Goal: Transaction & Acquisition: Purchase product/service

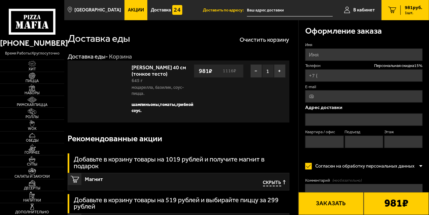
type input "[PHONE_NUMBER]"
type input "[STREET_ADDRESS]"
type input "524"
type input "9"
type input "[STREET_ADDRESS]"
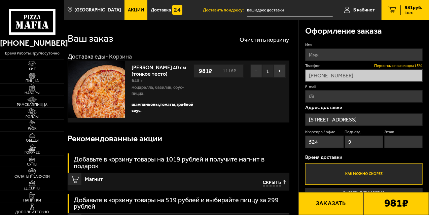
click at [397, 63] on span "Персональная скидка 15 %" at bounding box center [398, 66] width 48 height 6
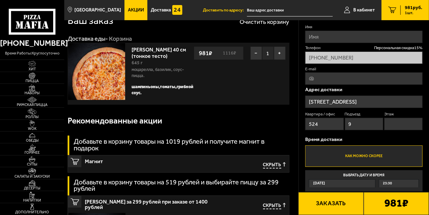
scroll to position [18, 0]
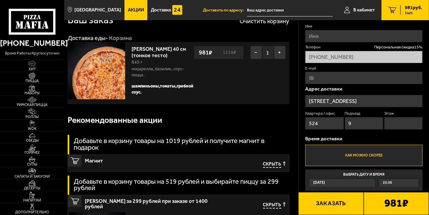
click at [408, 127] on div "Квартира / офис 524 Подъезд 9 Этаж" at bounding box center [363, 121] width 117 height 21
click at [408, 127] on input "Этаж" at bounding box center [403, 123] width 38 height 12
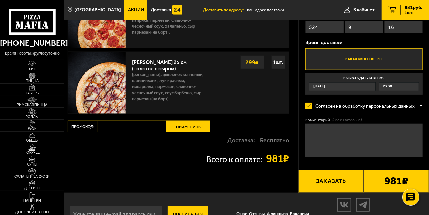
scroll to position [260, 0]
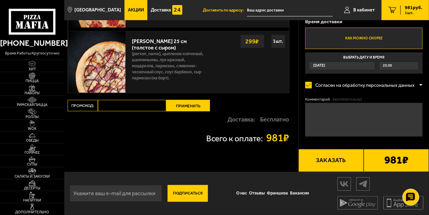
type input "16"
click at [341, 159] on button "Заказать" at bounding box center [330, 160] width 65 height 23
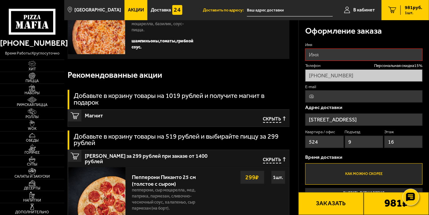
scroll to position [57, 0]
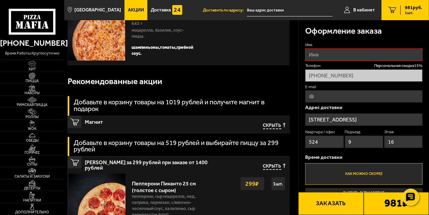
click at [329, 51] on input "Имя" at bounding box center [363, 54] width 117 height 12
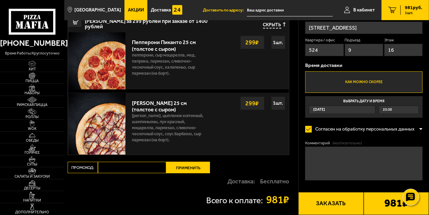
scroll to position [260, 0]
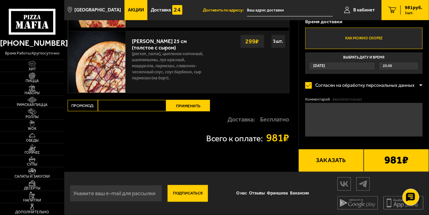
type input "Анна"
click at [336, 162] on button "Заказать" at bounding box center [330, 160] width 65 height 23
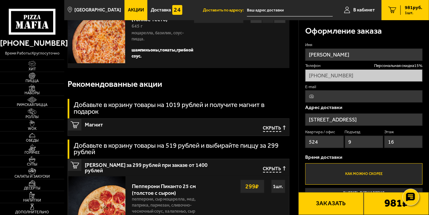
scroll to position [50, 0]
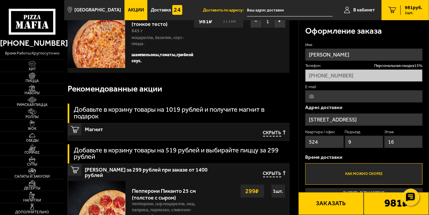
click at [348, 203] on button "Заказать" at bounding box center [330, 203] width 65 height 23
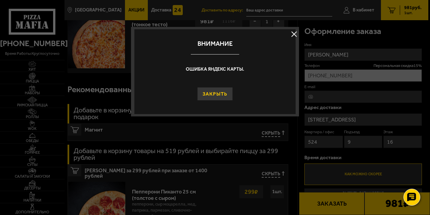
click at [220, 93] on button "Закрыть" at bounding box center [215, 93] width 36 height 13
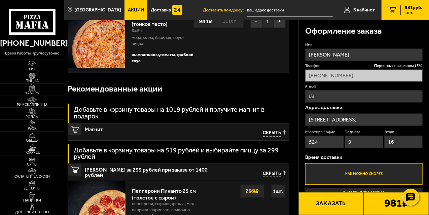
click at [340, 199] on main "Санкт-Петербург Все Акции Доставка Личный кабинет Акции Доставка Доставить по а…" at bounding box center [246, 187] width 364 height 475
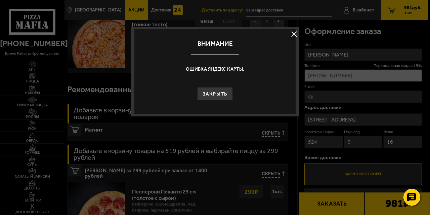
click at [296, 31] on button at bounding box center [294, 34] width 10 height 10
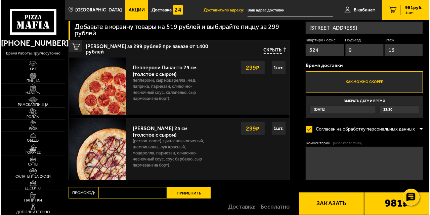
scroll to position [173, 0]
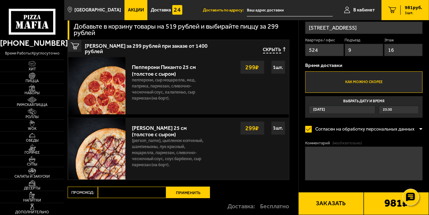
click at [370, 83] on label "Как можно скорее" at bounding box center [363, 82] width 117 height 22
click at [0, 0] on input "Как можно скорее" at bounding box center [0, 0] width 0 height 0
click at [311, 128] on label "Согласен на обработку персональных данных" at bounding box center [362, 128] width 114 height 13
click at [0, 0] on input "Согласен на обработку персональных данных" at bounding box center [0, 0] width 0 height 0
click at [419, 128] on div at bounding box center [420, 128] width 3 height 5
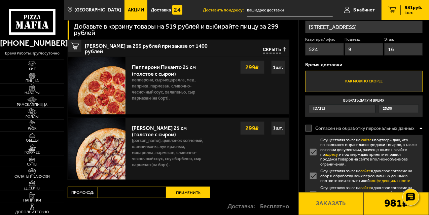
click at [419, 128] on div at bounding box center [420, 128] width 3 height 5
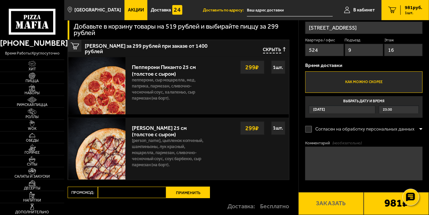
click at [308, 129] on label "Согласен на обработку персональных данных" at bounding box center [362, 128] width 114 height 13
click at [0, 0] on input "Согласен на обработку персональных данных" at bounding box center [0, 0] width 0 height 0
click at [329, 202] on button "Заказать" at bounding box center [330, 203] width 65 height 23
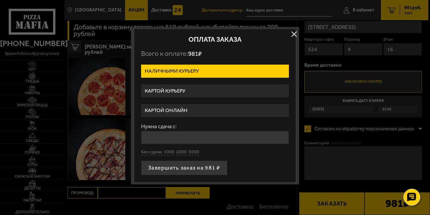
click at [186, 107] on label "Картой онлайн" at bounding box center [215, 110] width 148 height 13
click at [0, 0] on input "Картой онлайн" at bounding box center [0, 0] width 0 height 0
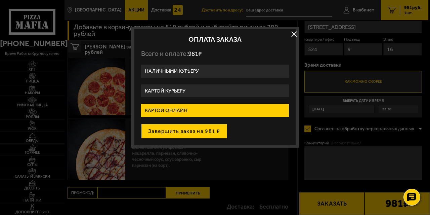
click at [212, 130] on button "Завершить заказ на 981 ₽" at bounding box center [184, 131] width 86 height 15
